Goal: Task Accomplishment & Management: Manage account settings

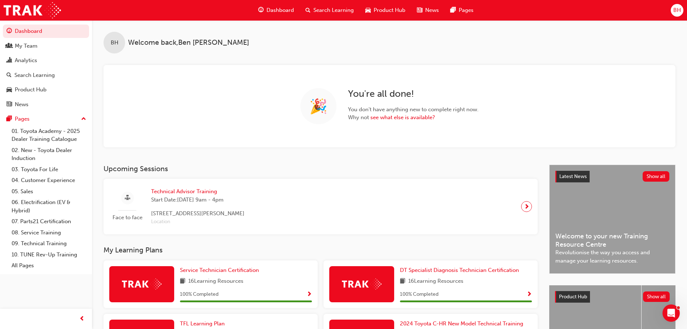
click at [337, 10] on span "Search Learning" at bounding box center [334, 10] width 40 height 8
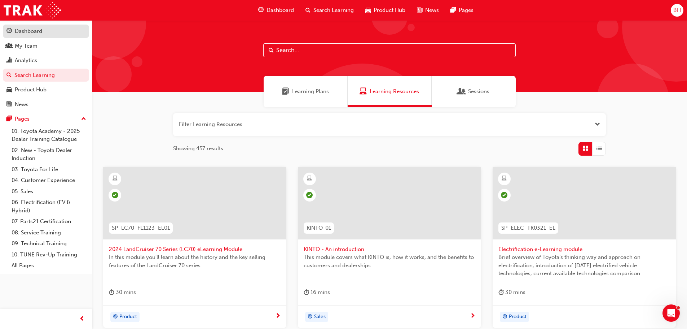
click at [47, 35] on div "Dashboard" at bounding box center [45, 31] width 79 height 9
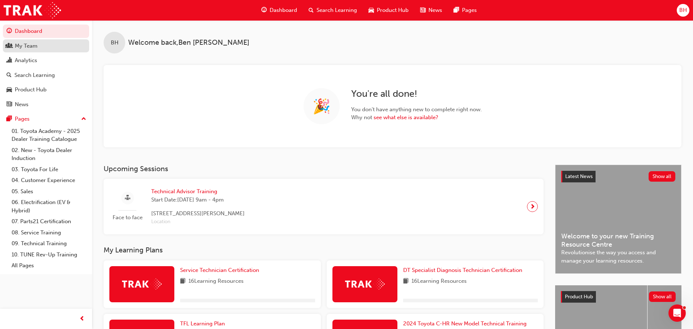
click at [46, 45] on div "My Team" at bounding box center [45, 46] width 79 height 9
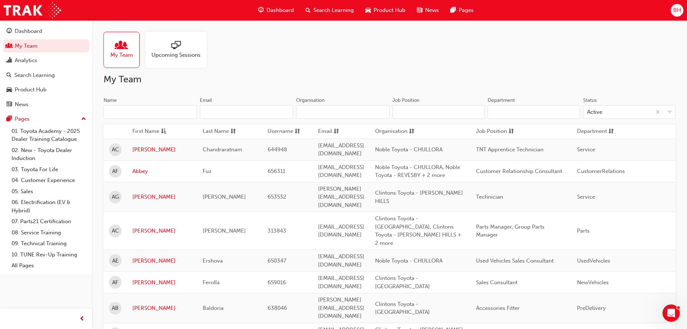
click at [149, 113] on input "Name" at bounding box center [150, 112] width 93 height 14
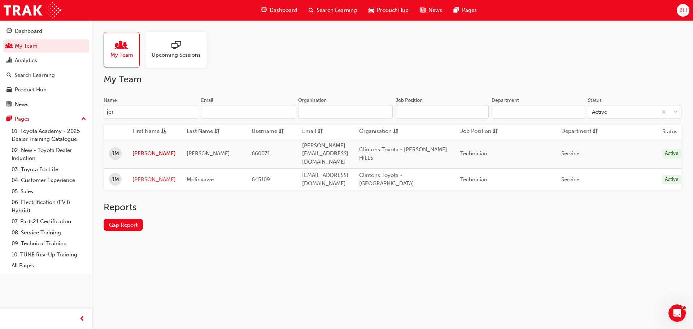
type input "jer"
click at [138, 175] on link "[PERSON_NAME]" at bounding box center [153, 179] width 43 height 8
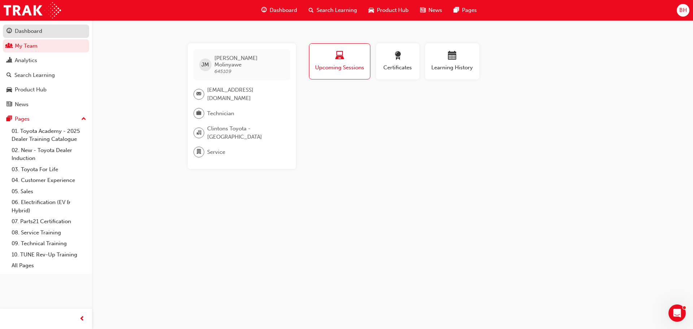
click at [42, 33] on div "Dashboard" at bounding box center [28, 31] width 27 height 8
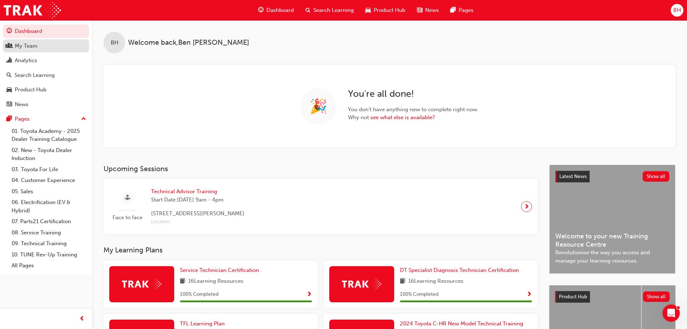
click at [35, 45] on div "My Team" at bounding box center [26, 46] width 23 height 8
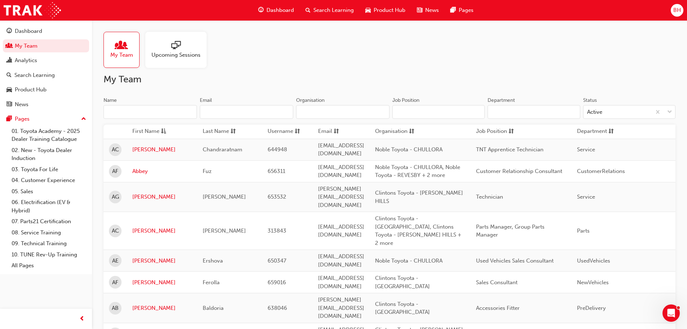
click at [157, 116] on input "Name" at bounding box center [150, 112] width 93 height 14
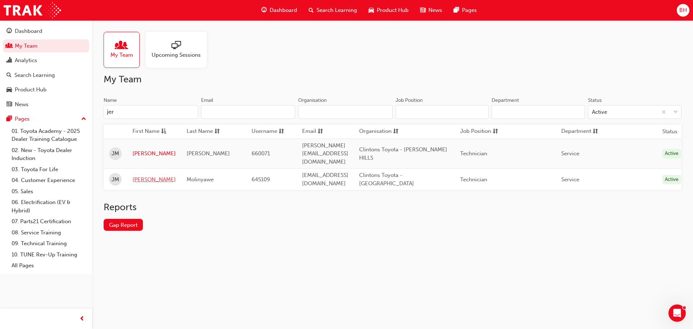
type input "jer"
click at [139, 175] on link "[PERSON_NAME]" at bounding box center [153, 179] width 43 height 8
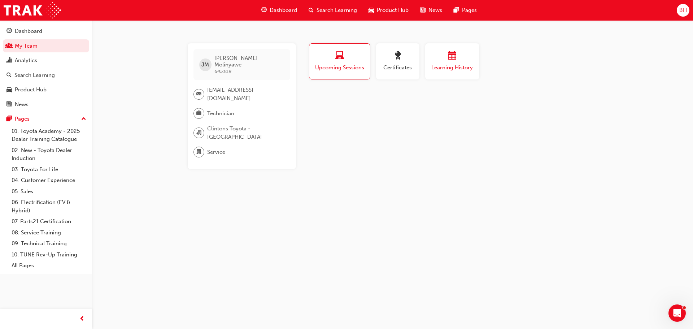
click at [453, 71] on span "Learning History" at bounding box center [452, 68] width 43 height 8
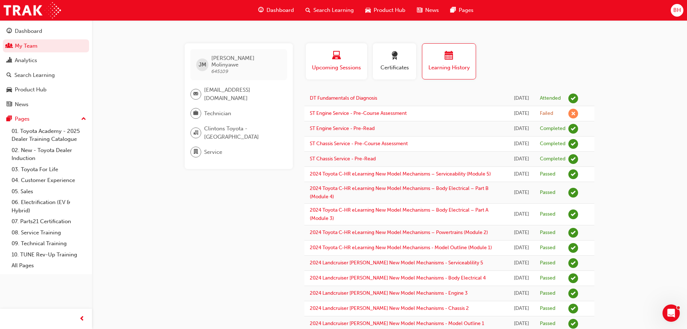
click at [342, 59] on div "button" at bounding box center [336, 56] width 51 height 11
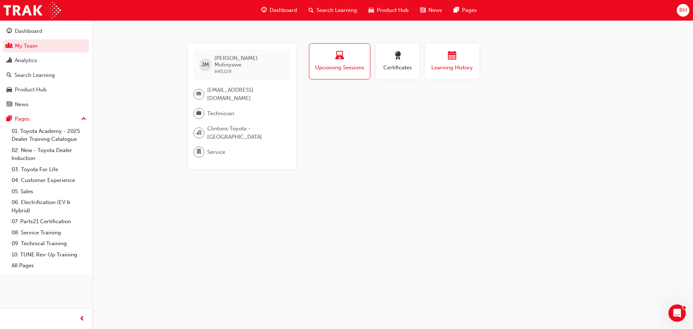
click at [446, 74] on button "Learning History" at bounding box center [452, 61] width 54 height 36
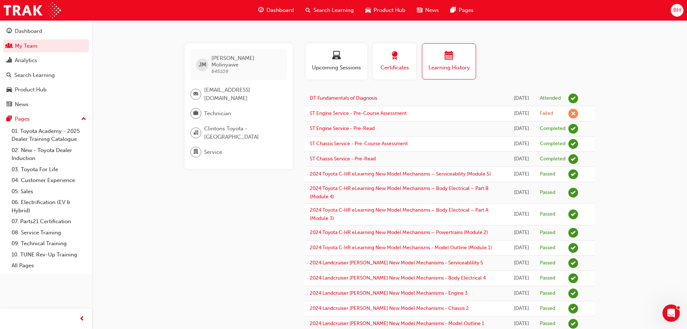
click at [403, 69] on span "Certificates" at bounding box center [395, 68] width 32 height 8
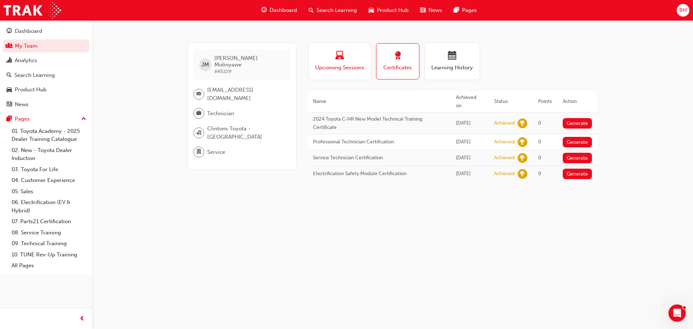
click at [336, 64] on span "Upcoming Sessions" at bounding box center [339, 68] width 51 height 8
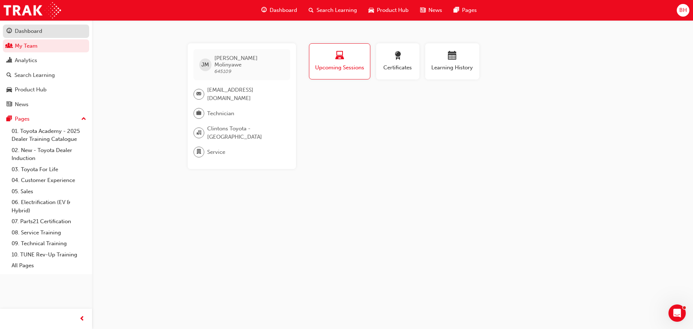
click at [43, 30] on div "Dashboard" at bounding box center [45, 31] width 79 height 9
